Goal: Task Accomplishment & Management: Complete application form

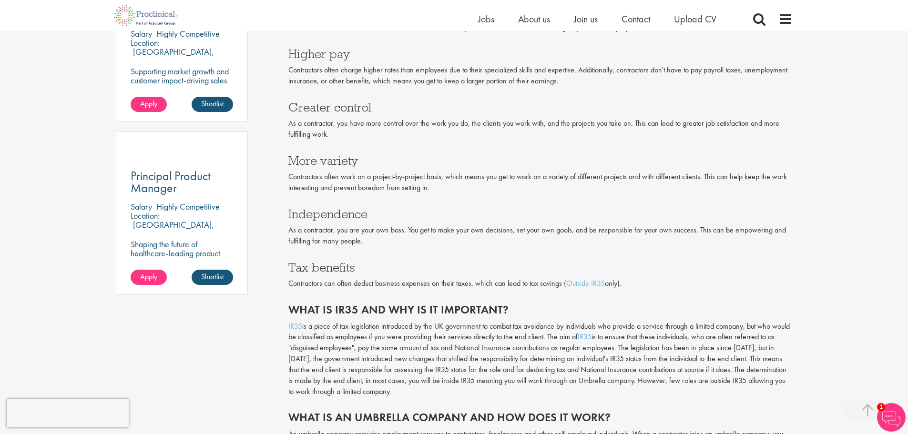
scroll to position [615, 0]
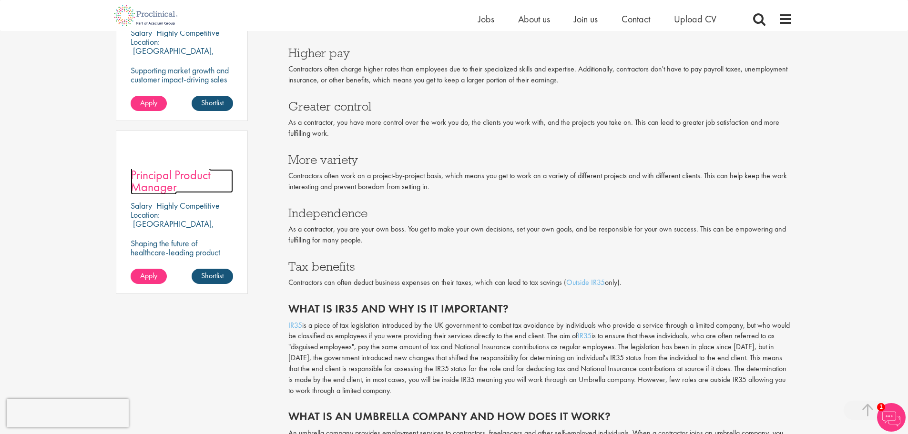
click at [161, 167] on span "Principal Product Manager" at bounding box center [171, 181] width 80 height 28
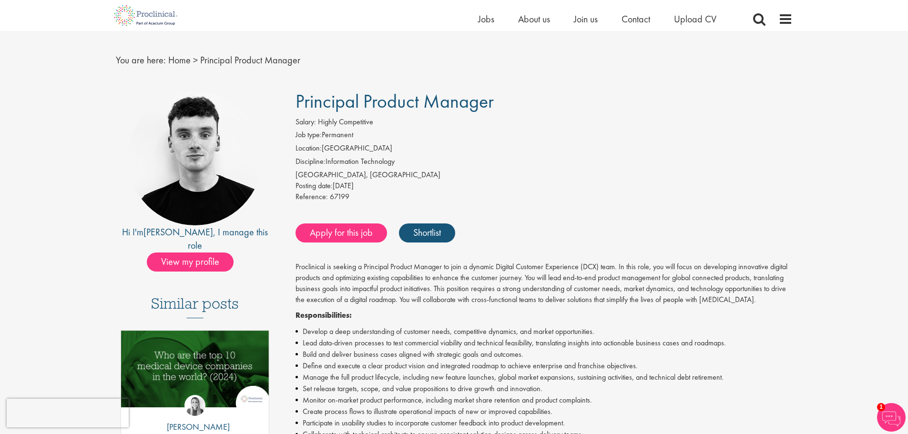
scroll to position [15, 0]
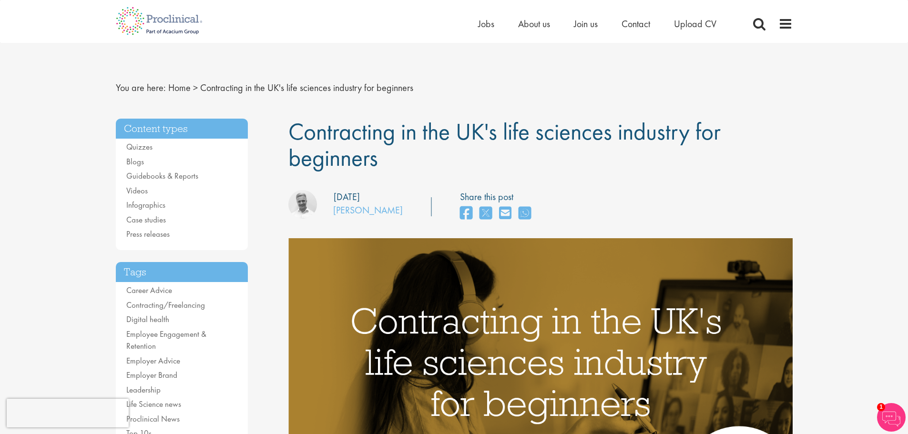
click at [686, 30] on li "Upload CV" at bounding box center [695, 24] width 42 height 14
click at [686, 24] on span "Upload CV" at bounding box center [695, 24] width 42 height 12
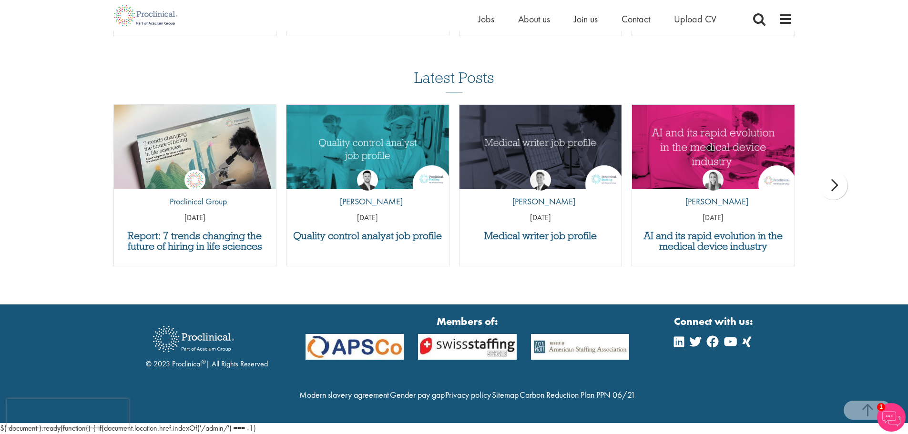
scroll to position [873, 0]
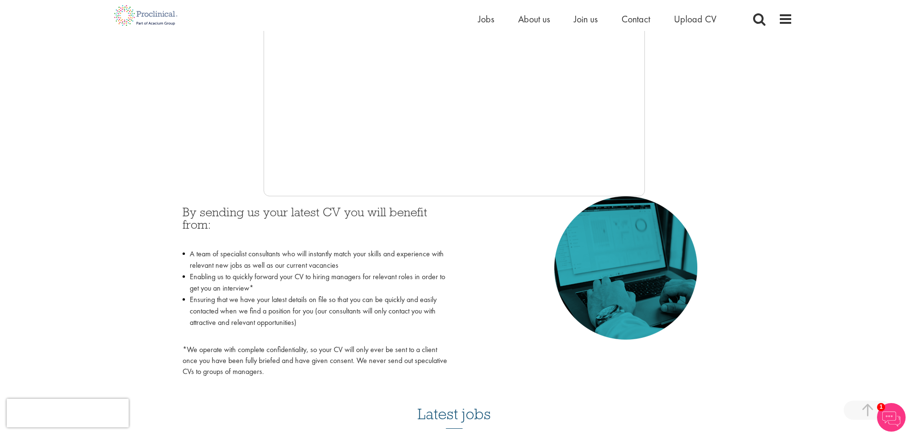
scroll to position [285, 0]
